Goal: Check status: Check status

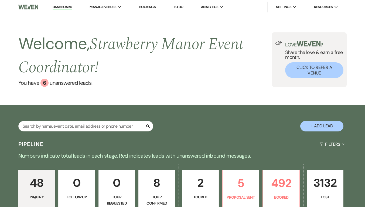
scroll to position [65, 0]
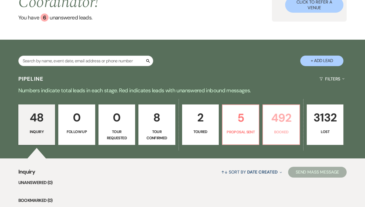
click at [289, 127] on link "492 Booked" at bounding box center [281, 124] width 37 height 40
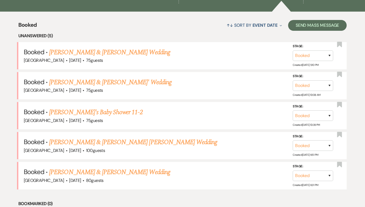
scroll to position [212, 0]
click at [91, 81] on link "[PERSON_NAME] & [PERSON_NAME]' Wedding" at bounding box center [110, 83] width 123 height 10
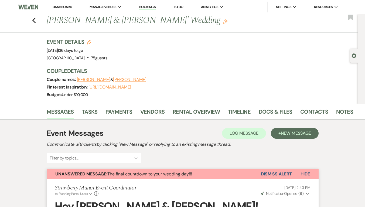
click at [36, 20] on use "button" at bounding box center [34, 21] width 4 height 6
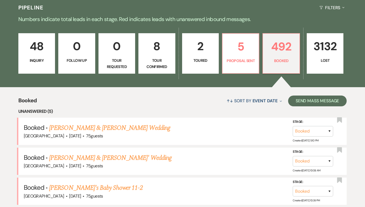
scroll to position [134, 0]
